Goal: Navigation & Orientation: Find specific page/section

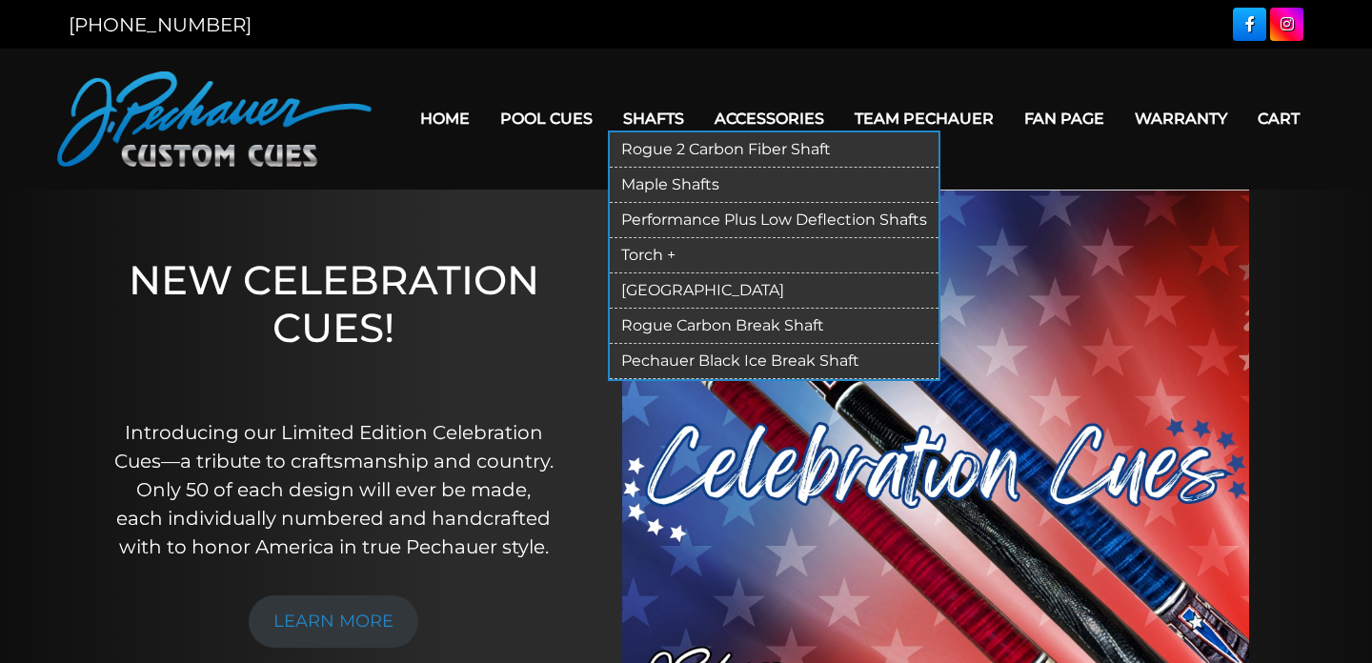
click at [657, 251] on link "Torch +" at bounding box center [774, 255] width 329 height 35
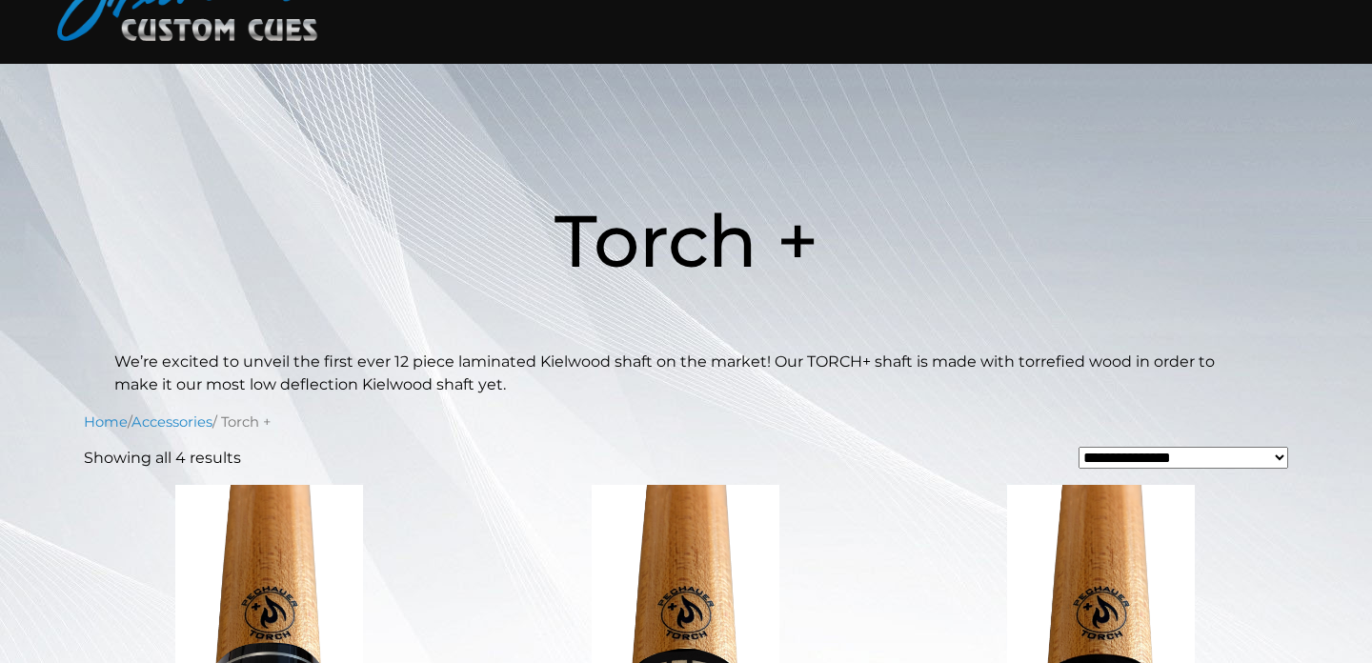
scroll to position [105, 0]
